Goal: Task Accomplishment & Management: Manage account settings

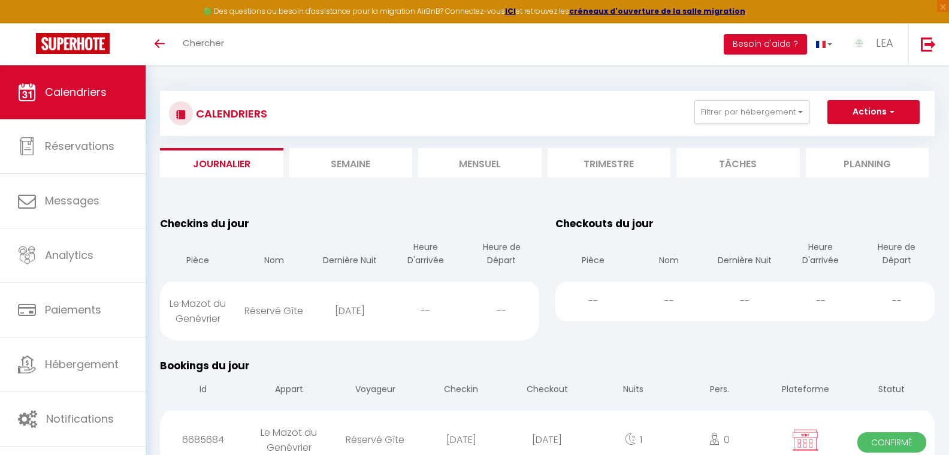
click at [364, 164] on li "Semaine" at bounding box center [350, 162] width 123 height 29
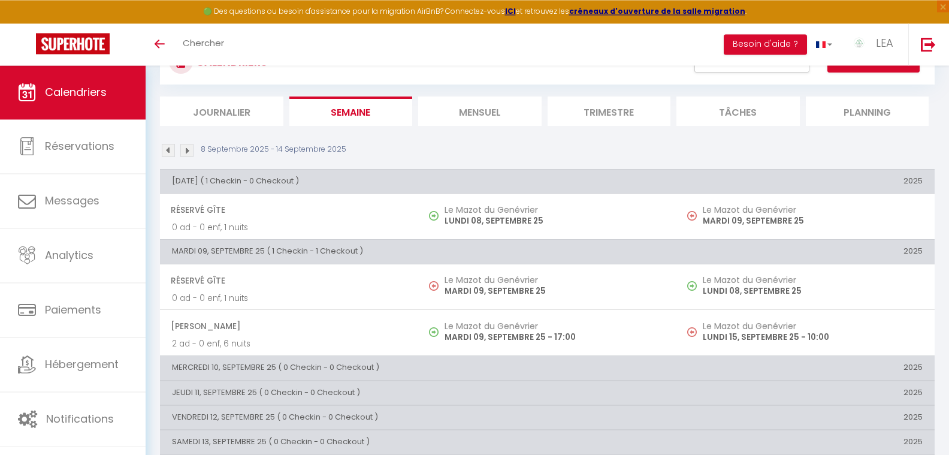
scroll to position [61, 0]
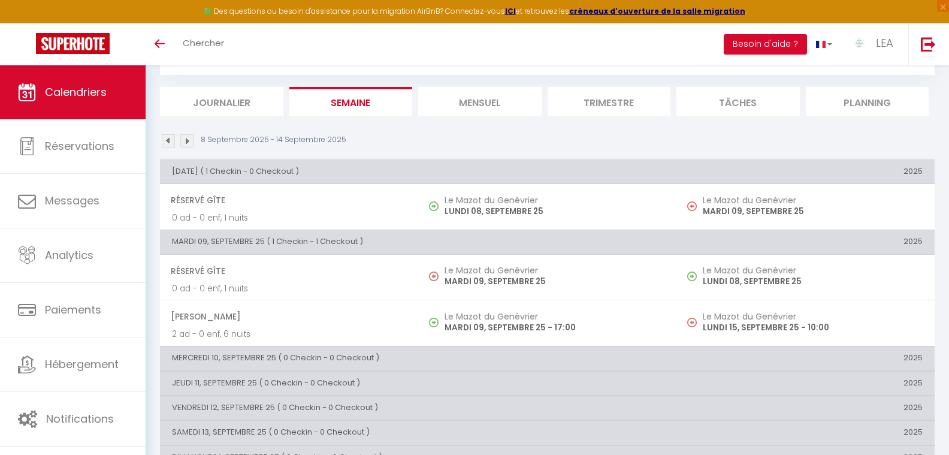
click at [478, 101] on li "Mensuel" at bounding box center [479, 101] width 123 height 29
click at [752, 63] on button "Filtrer par hébergement" at bounding box center [751, 51] width 115 height 24
click at [799, 63] on button "Filtrer par hébergement" at bounding box center [751, 51] width 115 height 24
click at [751, 63] on button "Filtrer par hébergement" at bounding box center [751, 51] width 115 height 24
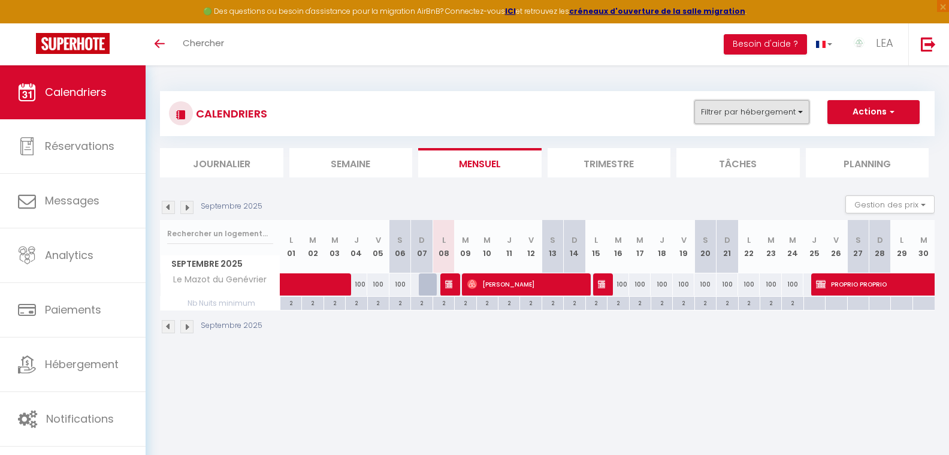
click at [782, 115] on button "Filtrer par hébergement" at bounding box center [751, 112] width 115 height 24
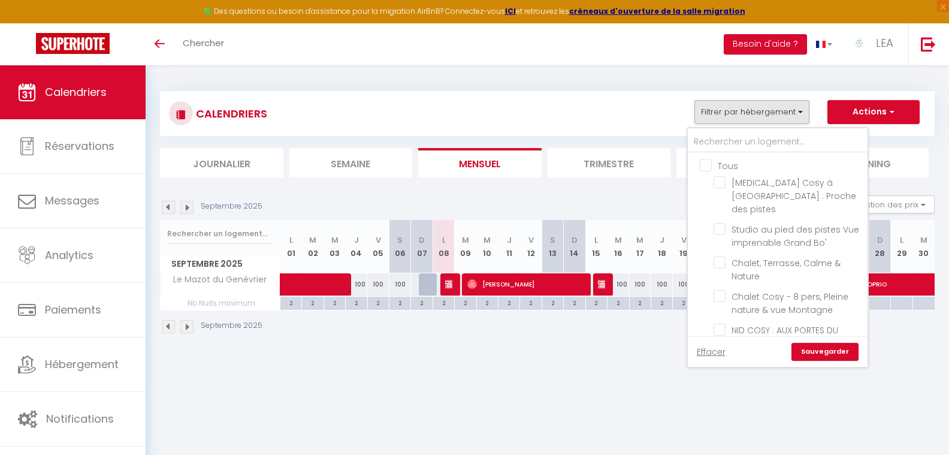
click at [705, 165] on input "Tous" at bounding box center [789, 165] width 180 height 12
checkbox input "true"
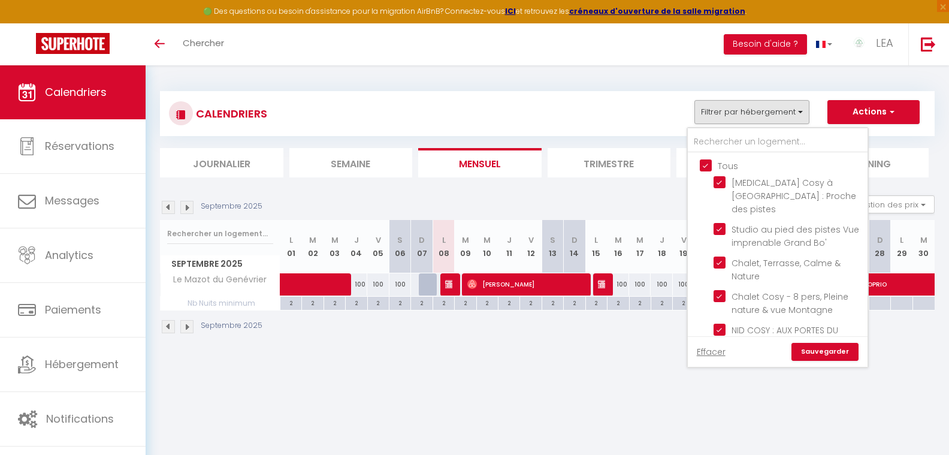
checkbox input "true"
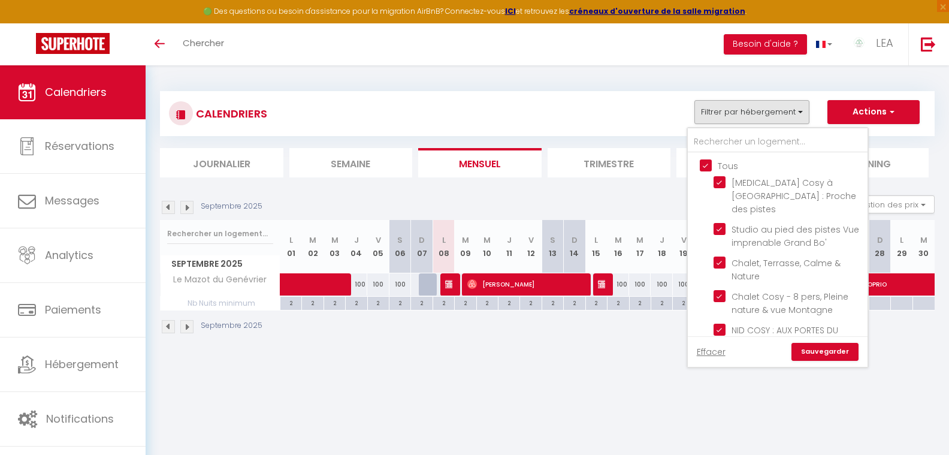
checkbox input "true"
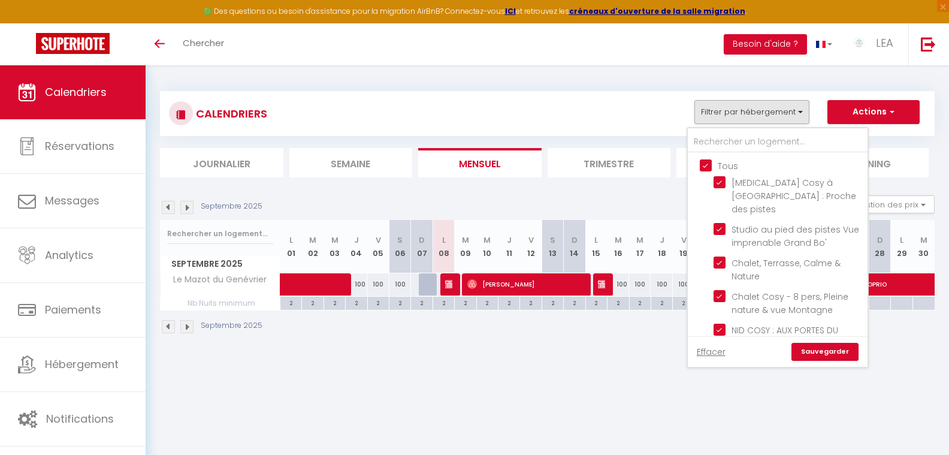
click at [820, 353] on link "Sauvegarder" at bounding box center [824, 352] width 67 height 18
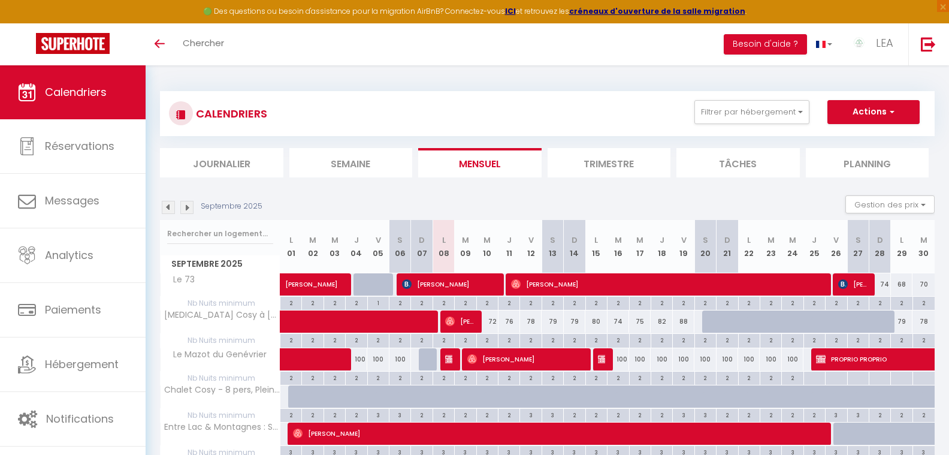
click at [213, 165] on li "Journalier" at bounding box center [221, 162] width 123 height 29
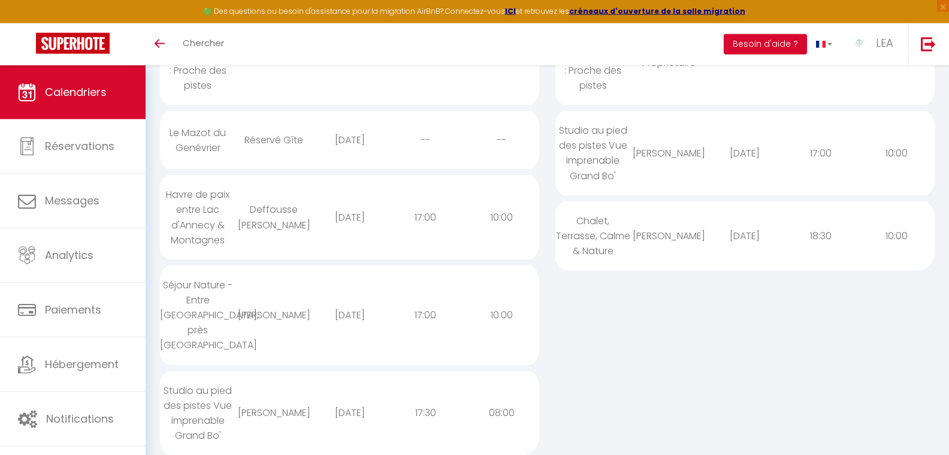
scroll to position [305, 0]
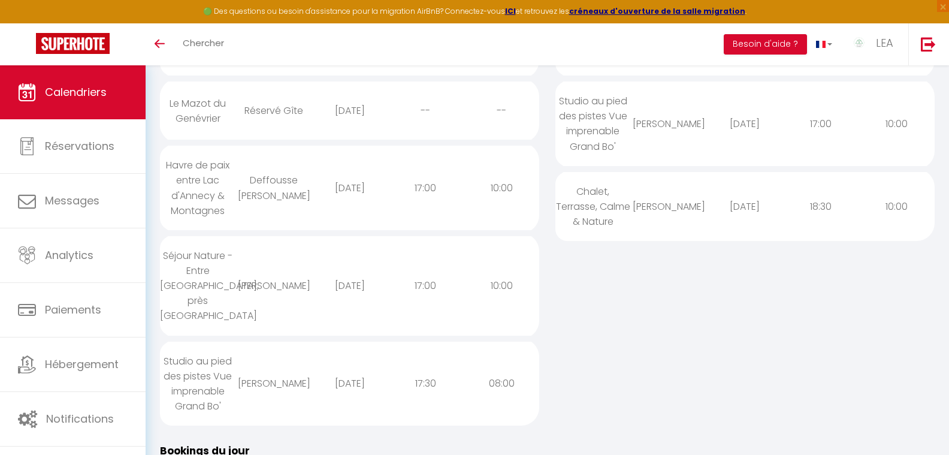
click at [274, 171] on div "Deffousse [PERSON_NAME]" at bounding box center [274, 187] width 76 height 54
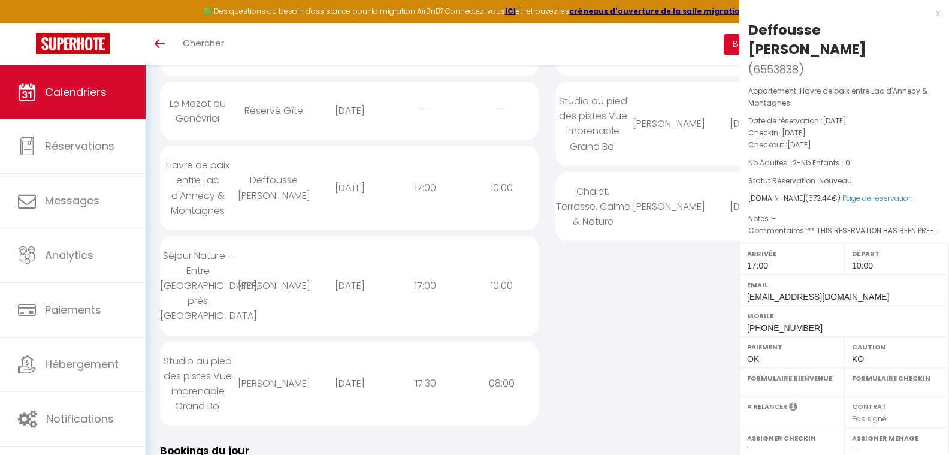
select select "1"
select select
select select "37091"
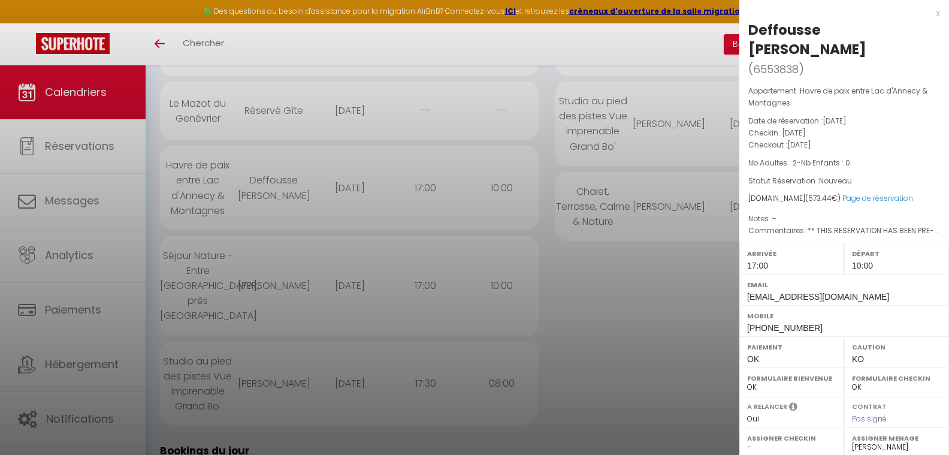
click at [274, 261] on div at bounding box center [474, 227] width 949 height 455
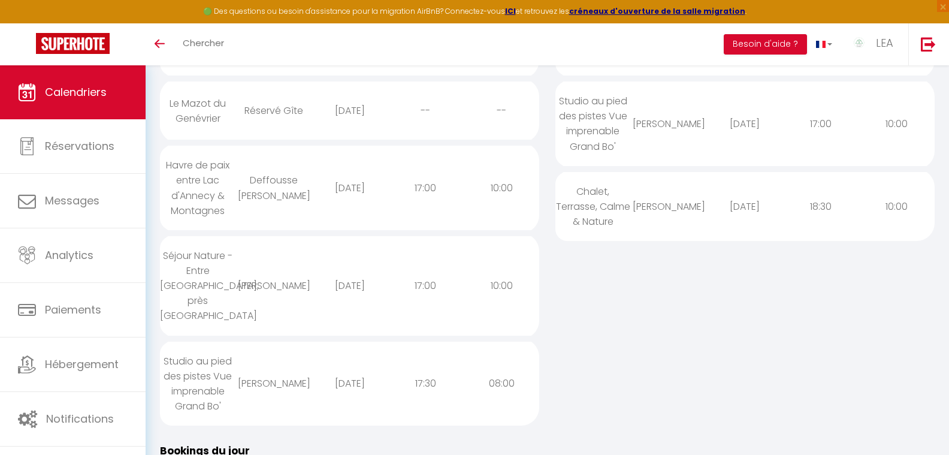
click at [274, 266] on div "[PERSON_NAME]" at bounding box center [274, 285] width 76 height 39
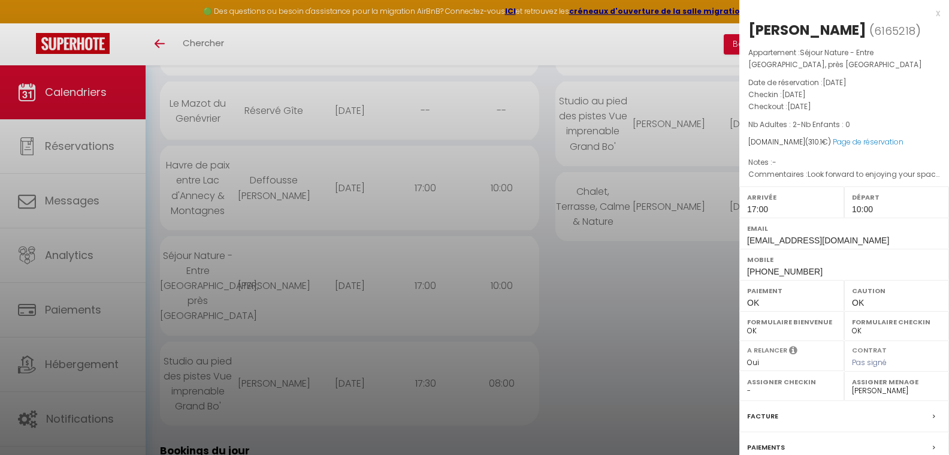
click at [274, 264] on div at bounding box center [474, 227] width 949 height 455
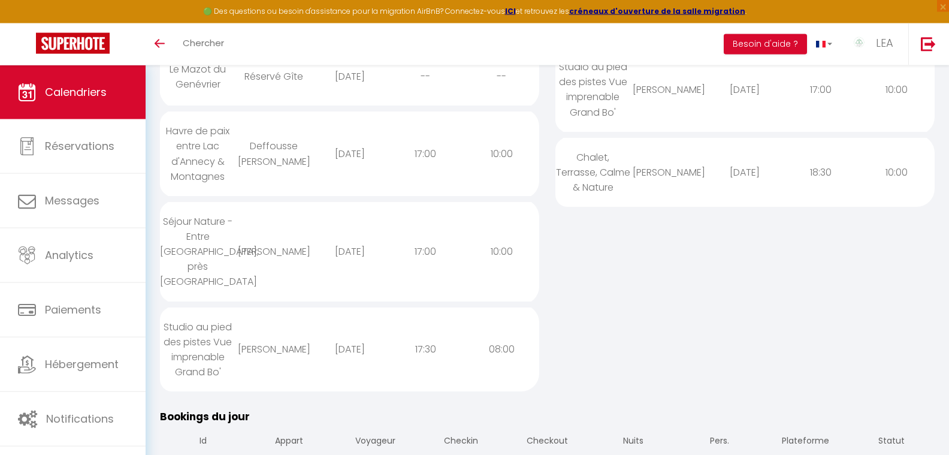
scroll to position [367, 0]
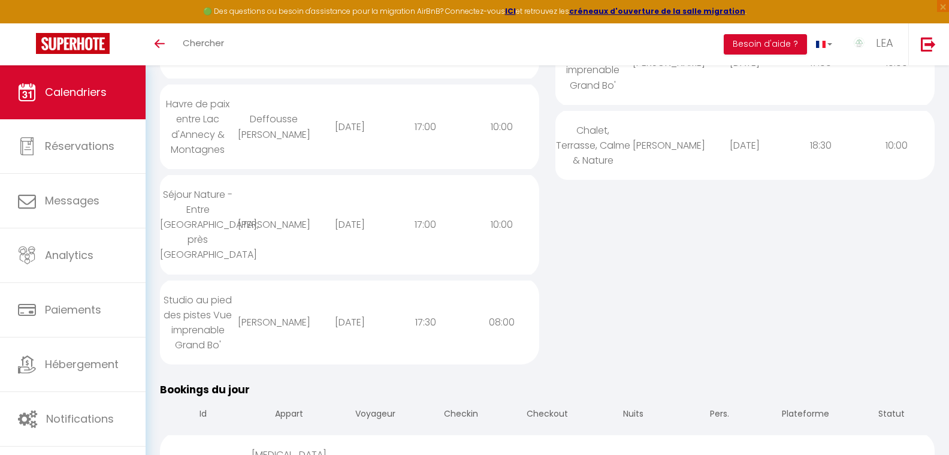
click at [289, 302] on div "[PERSON_NAME]" at bounding box center [274, 321] width 76 height 39
select select "1"
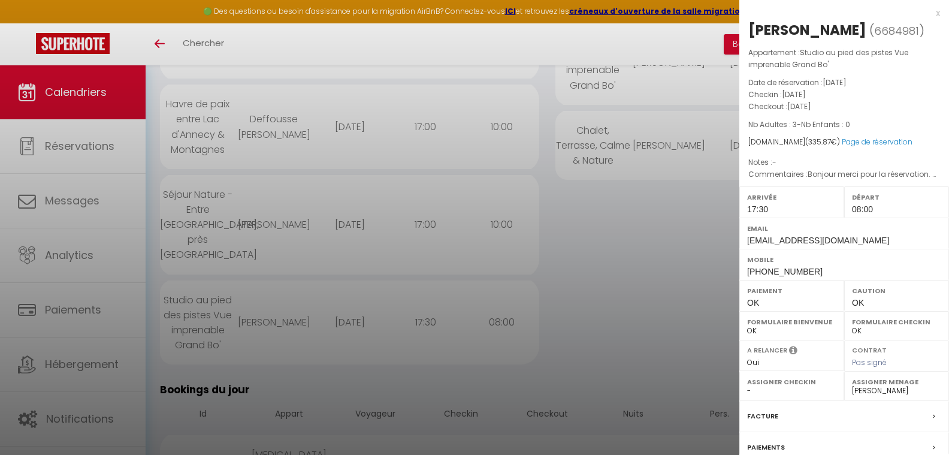
click at [289, 295] on div at bounding box center [474, 227] width 949 height 455
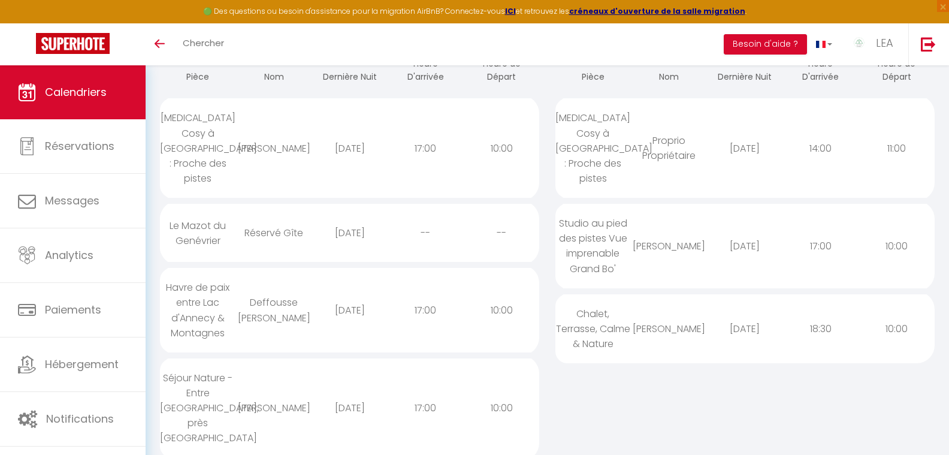
scroll to position [0, 0]
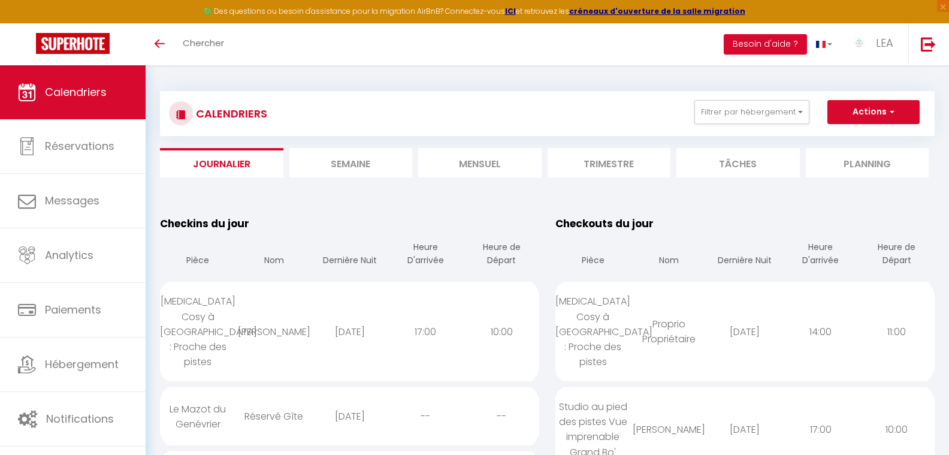
click at [355, 166] on li "Semaine" at bounding box center [350, 162] width 123 height 29
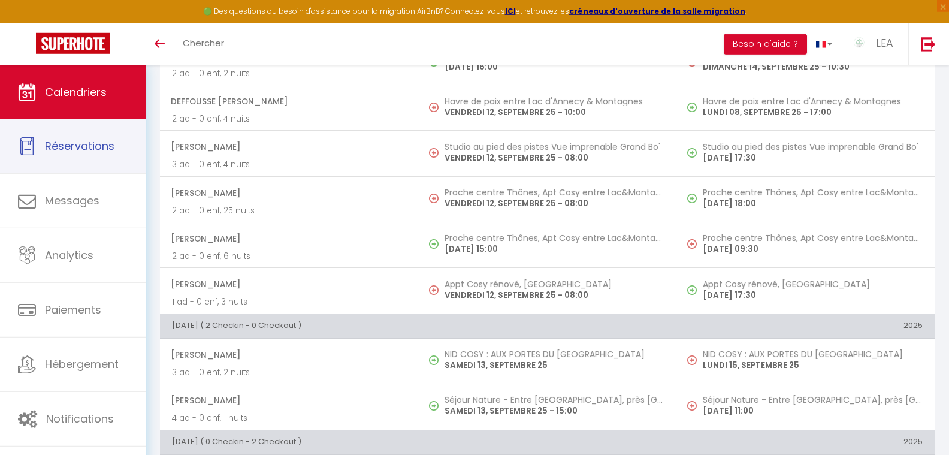
scroll to position [855, 0]
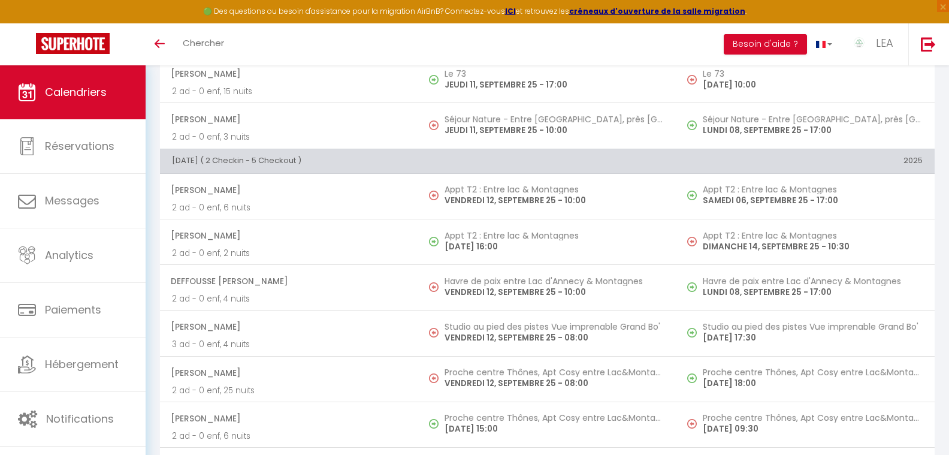
click at [72, 86] on span "Calendriers" at bounding box center [76, 91] width 62 height 15
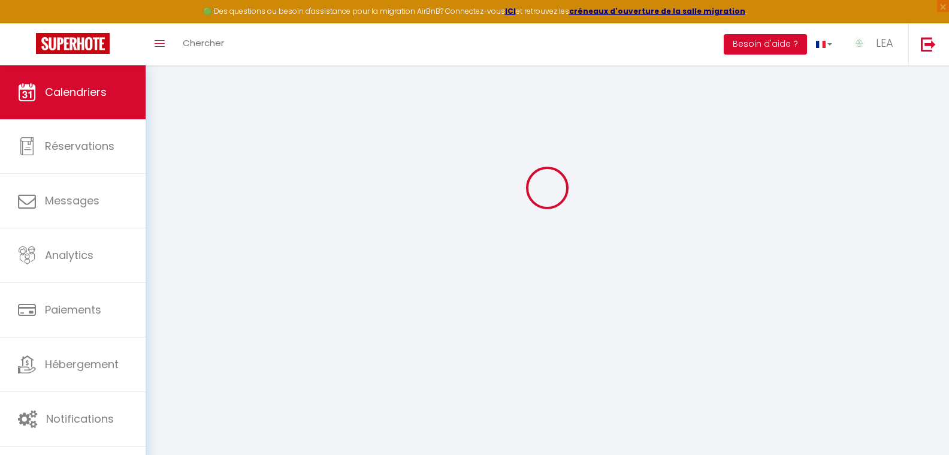
scroll to position [65, 0]
select select
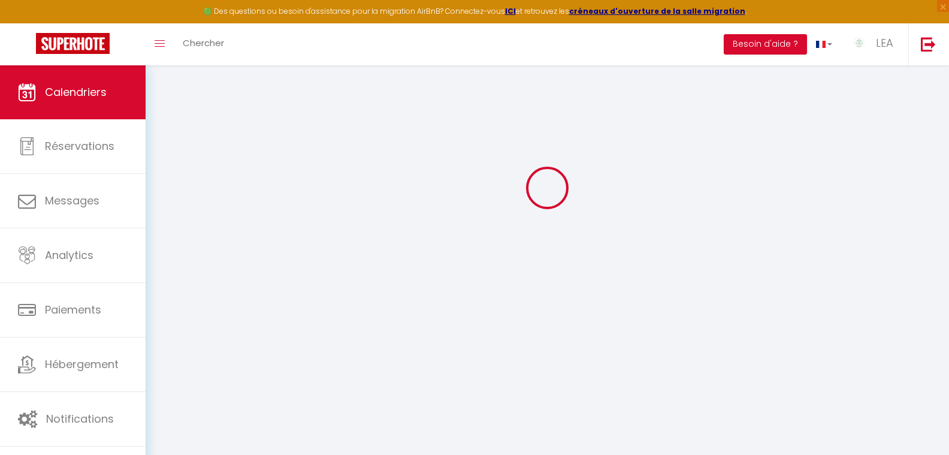
select select
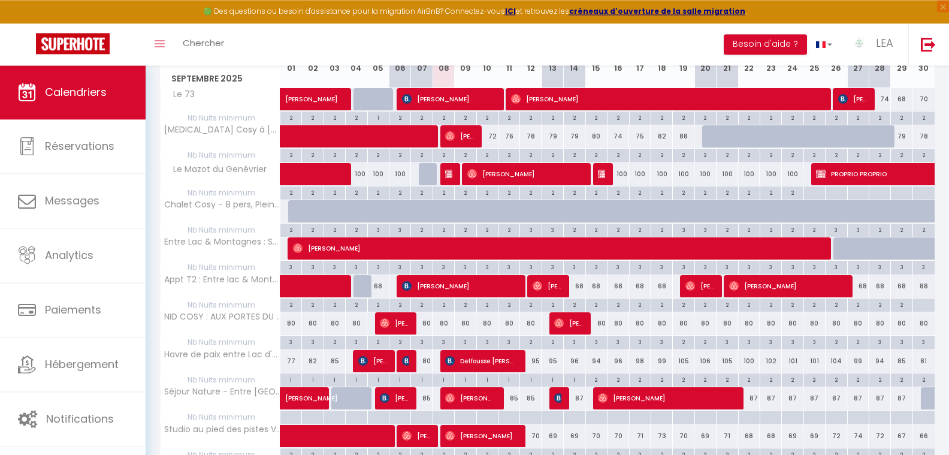
scroll to position [187, 0]
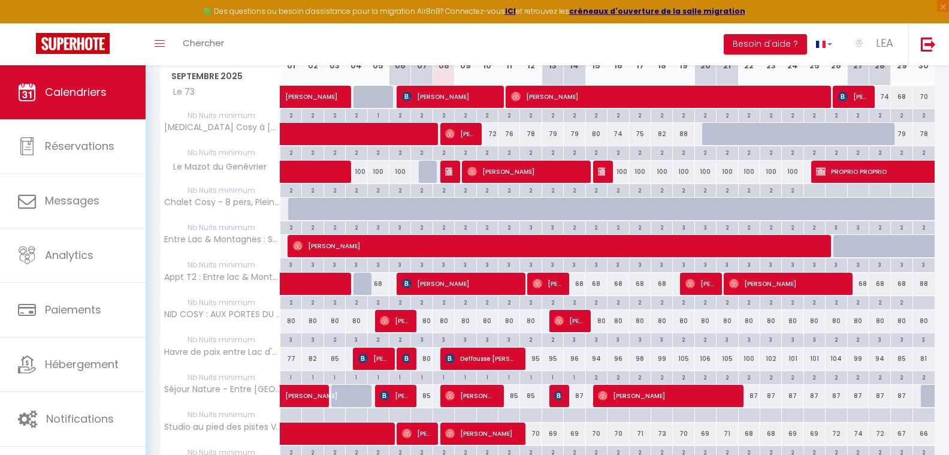
click at [405, 356] on img at bounding box center [407, 358] width 10 height 10
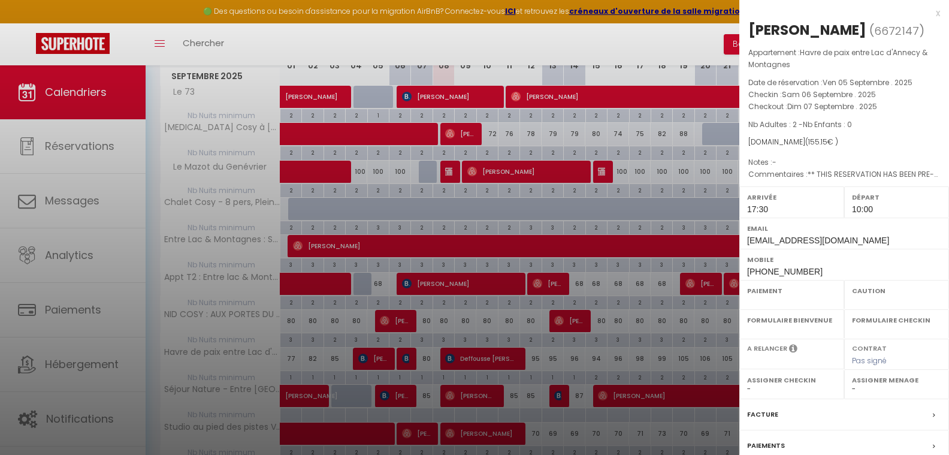
select select "OK"
select select "KO"
select select "1"
select select "0"
select select "1"
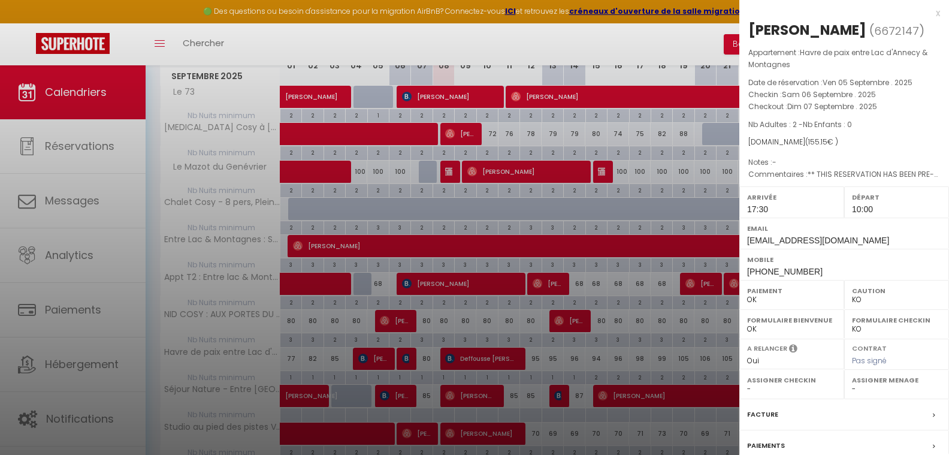
select select
select select "37091"
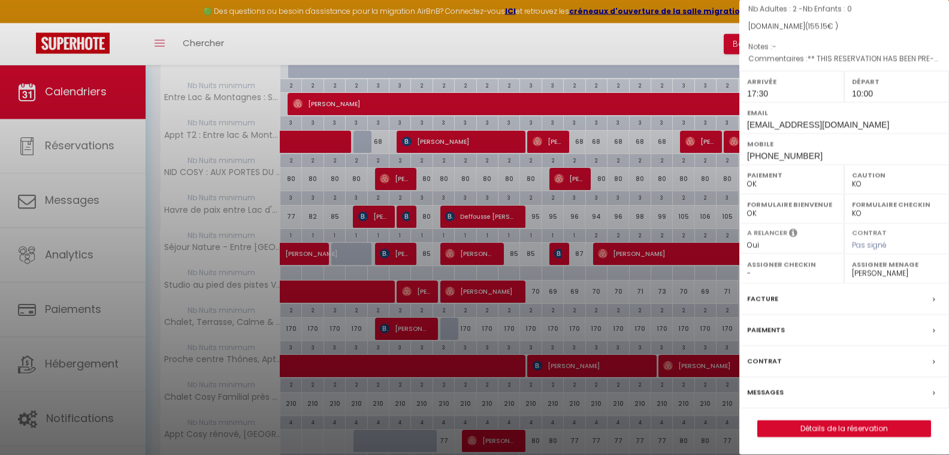
scroll to position [371, 0]
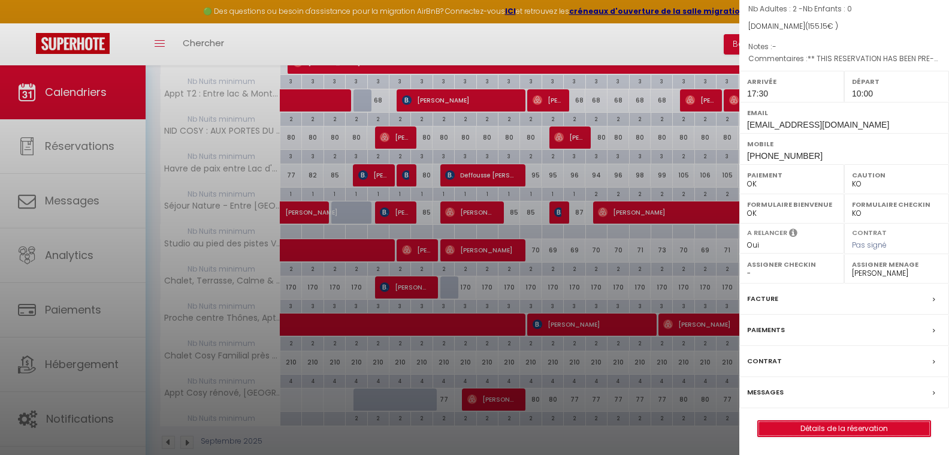
click at [835, 425] on link "Détails de la réservation" at bounding box center [844, 428] width 172 height 16
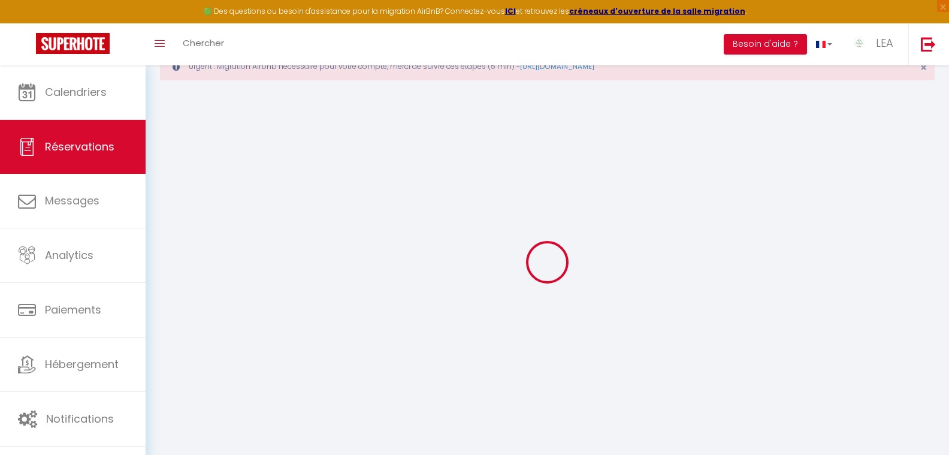
scroll to position [65, 0]
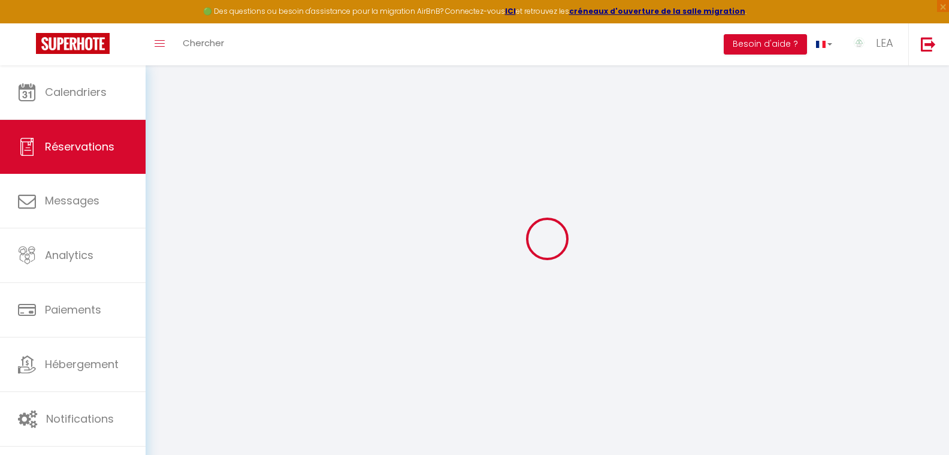
select select
checkbox input "false"
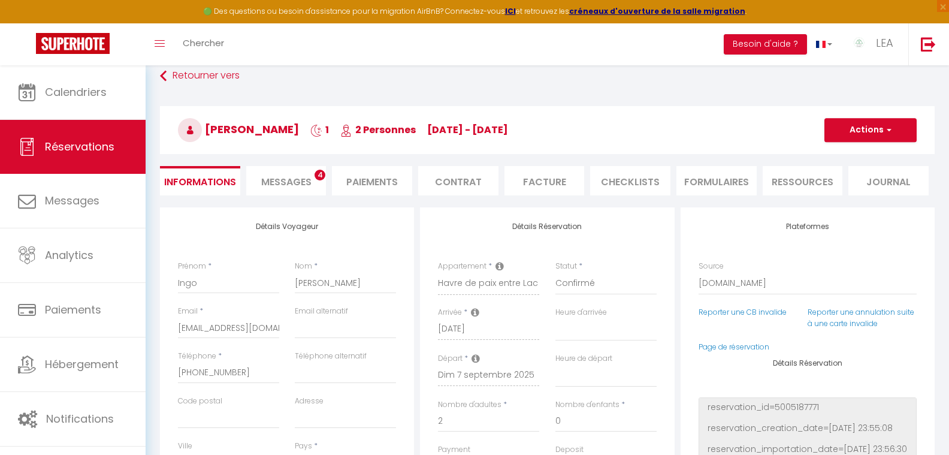
select select
checkbox input "false"
type textarea "** THIS RESERVATION HAS BEEN PRE-PAID ** You have a booker that would like free…"
type input "50"
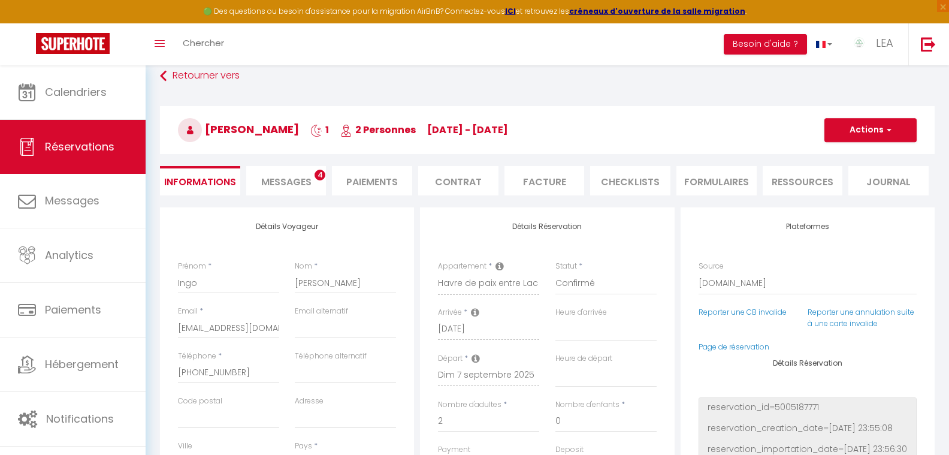
type input "1.88"
select select
checkbox input "false"
select select "17:30"
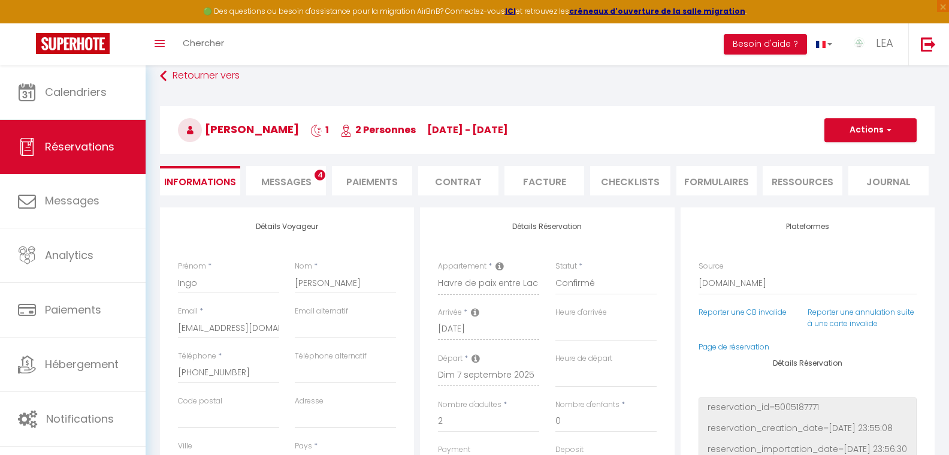
select select "10:00"
click at [623, 182] on li "CHECKLISTS" at bounding box center [630, 180] width 80 height 29
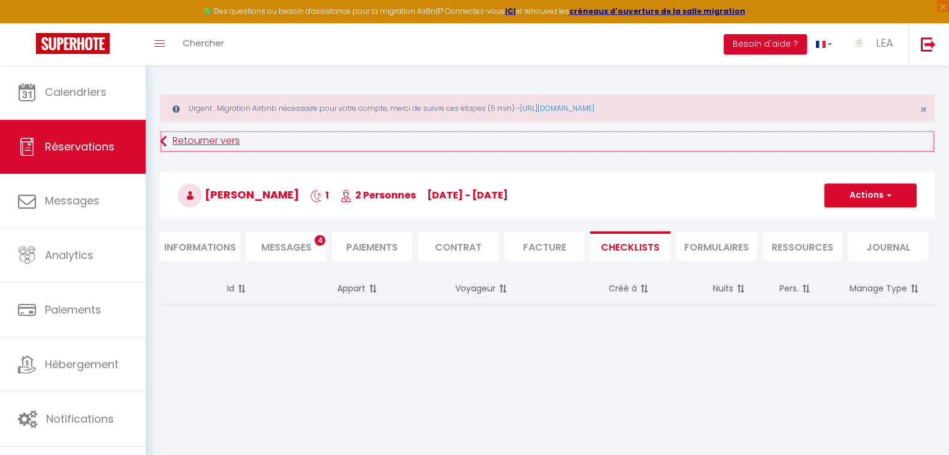
click at [219, 139] on link "Retourner vers" at bounding box center [547, 142] width 774 height 22
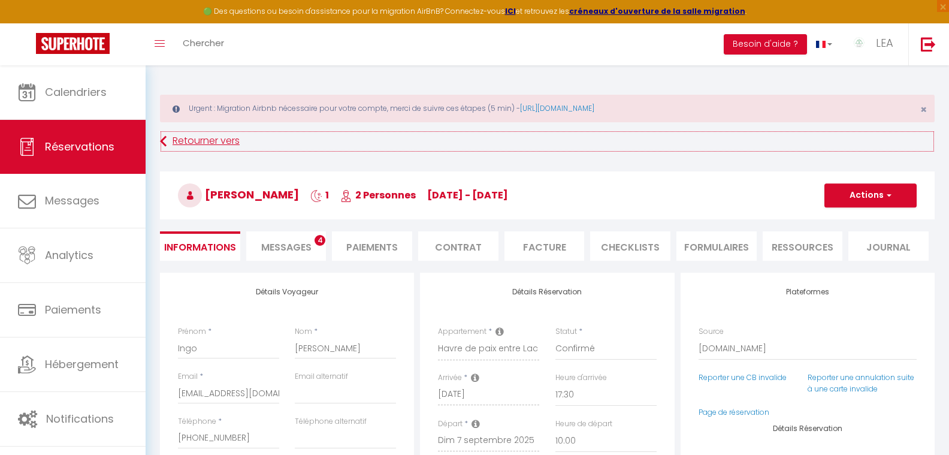
scroll to position [65, 0]
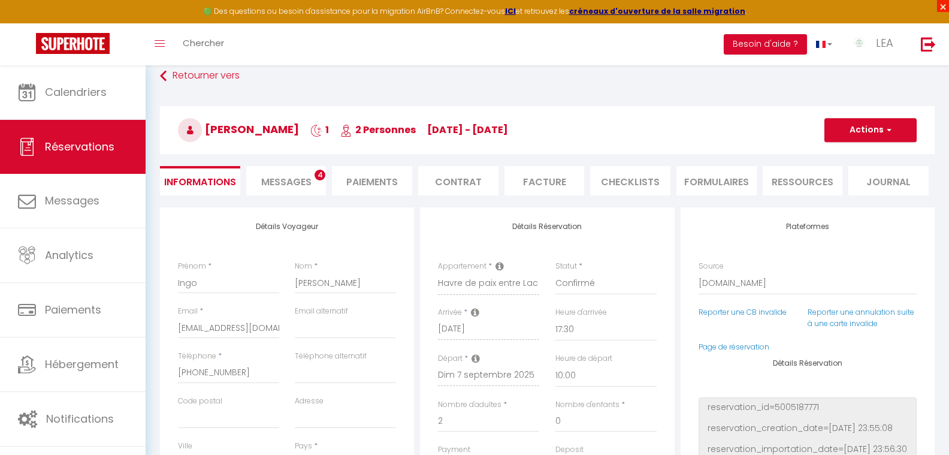
click at [940, 8] on span "×" at bounding box center [943, 6] width 12 height 12
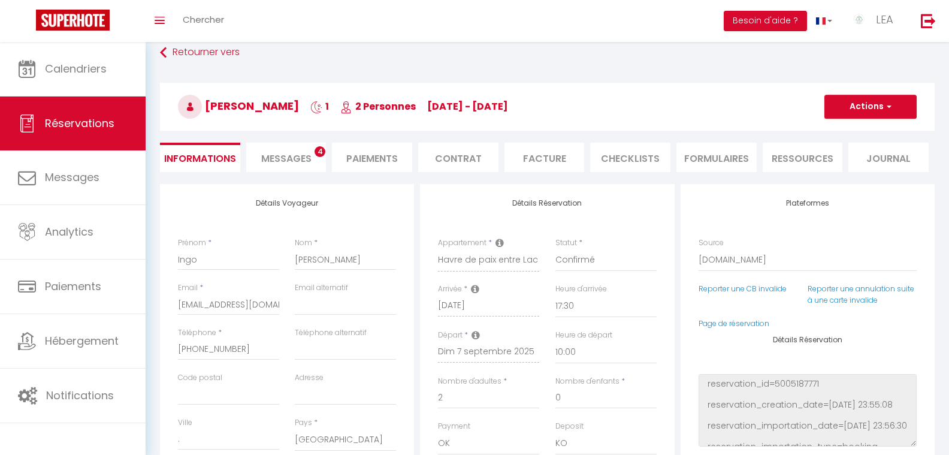
scroll to position [42, 0]
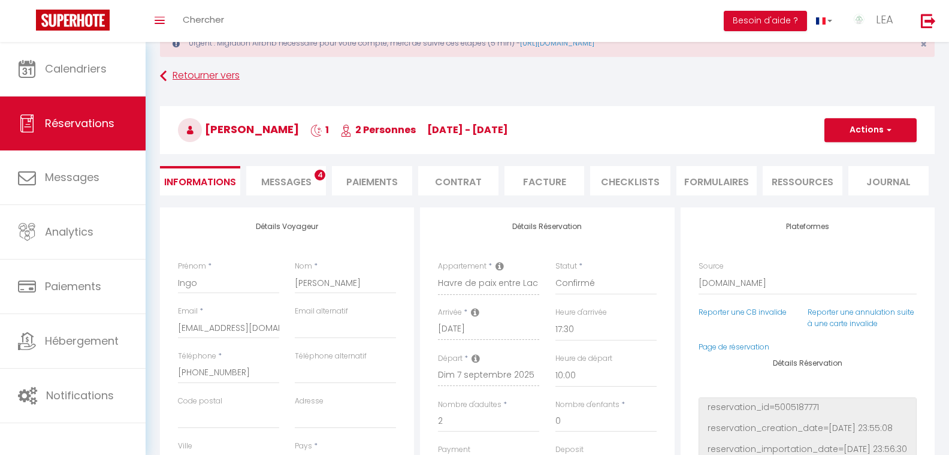
click at [195, 76] on link "Retourner vers" at bounding box center [547, 76] width 774 height 22
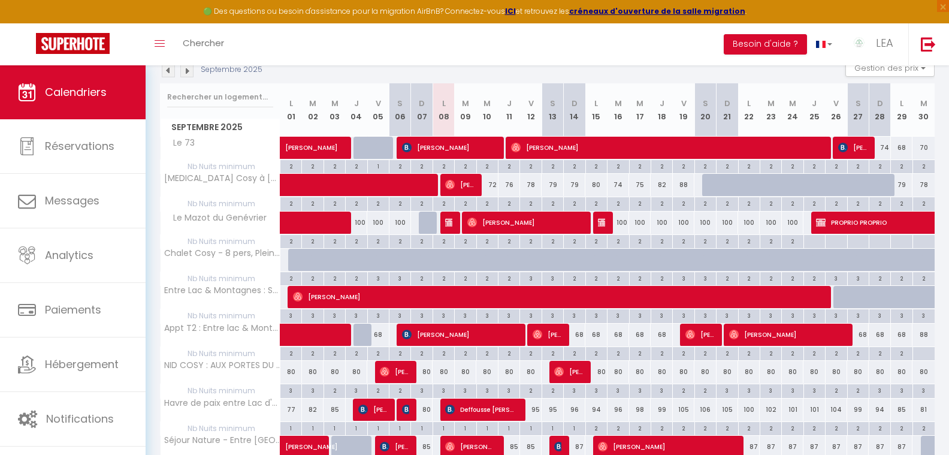
scroll to position [249, 0]
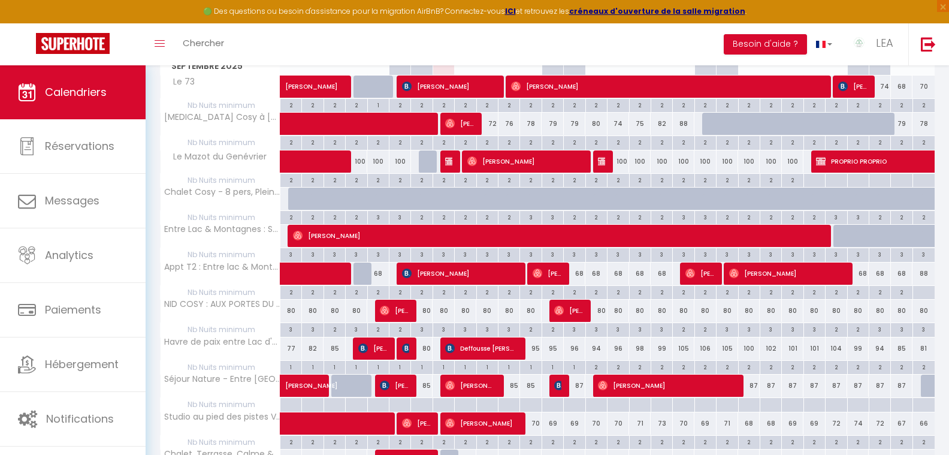
click at [486, 350] on span "Deffousse [PERSON_NAME]" at bounding box center [481, 348] width 72 height 23
click at [0, 0] on div at bounding box center [0, 0] width 0 height 0
